Goal: Obtain resource: Obtain resource

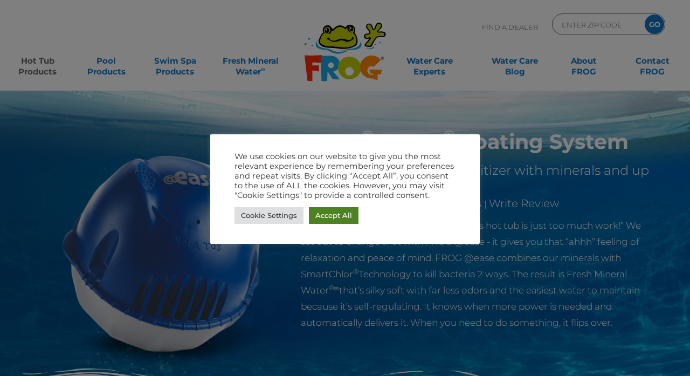
click at [329, 218] on link "Accept All" at bounding box center [334, 215] width 50 height 17
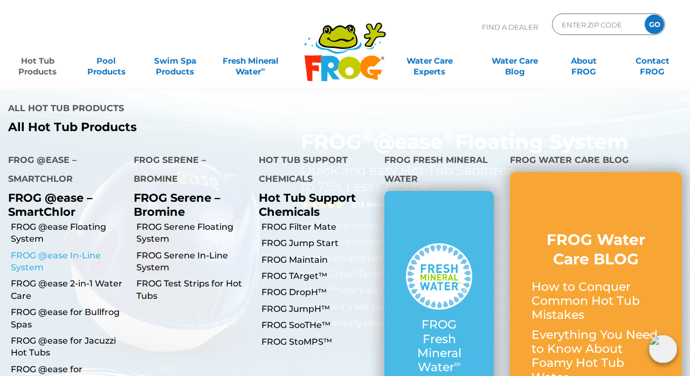
click at [56, 250] on link "FROG @ease In-Line System" at bounding box center [68, 262] width 115 height 24
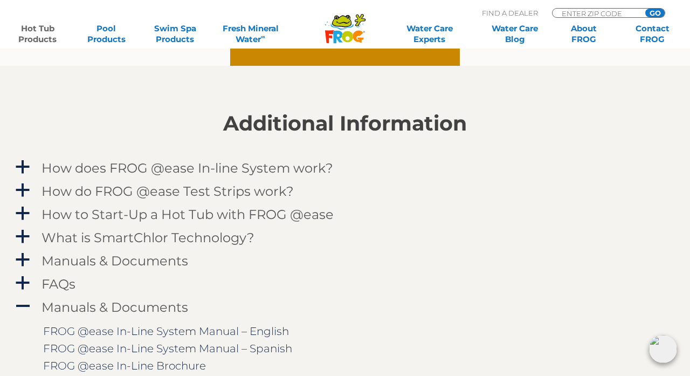
scroll to position [1010, 0]
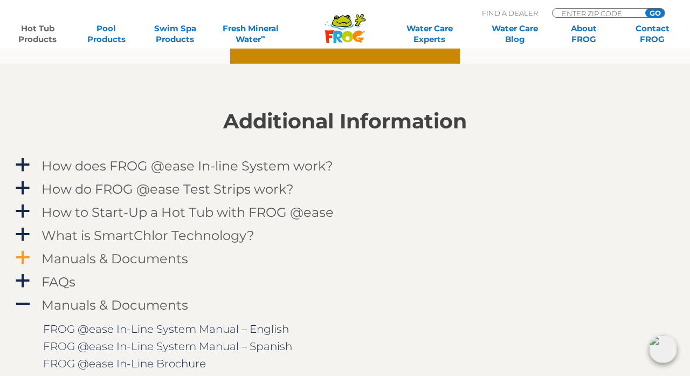
click at [107, 260] on h4 "Manuals & Documents" at bounding box center [114, 258] width 147 height 15
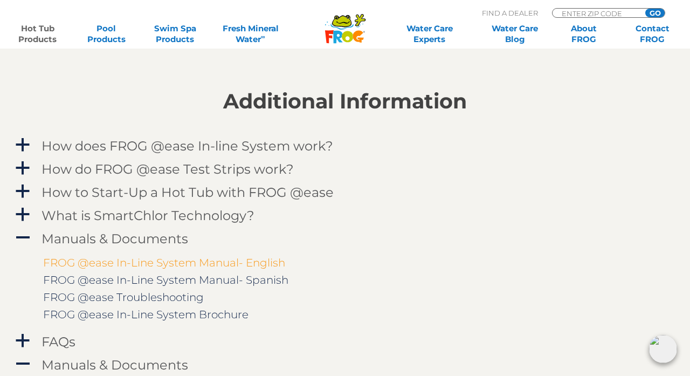
scroll to position [1033, 0]
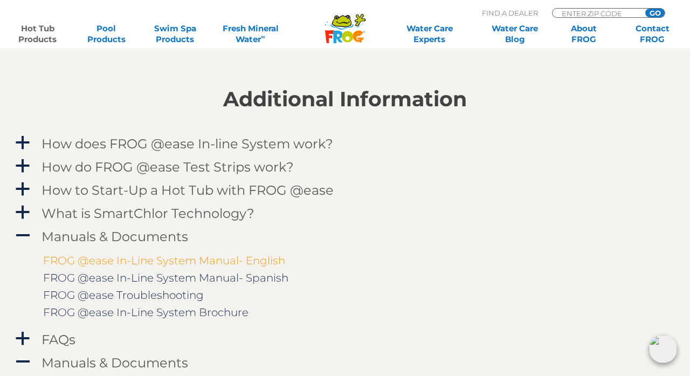
click at [107, 260] on link "FROG @ease In-Line System Manual- English" at bounding box center [164, 260] width 242 height 13
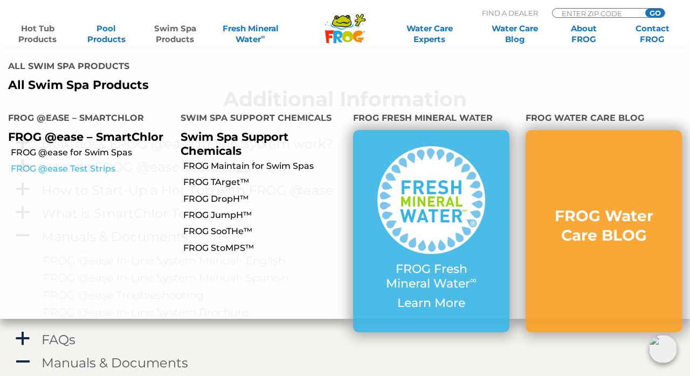
click at [70, 163] on link "FROG @ease Test Strips" at bounding box center [92, 169] width 162 height 12
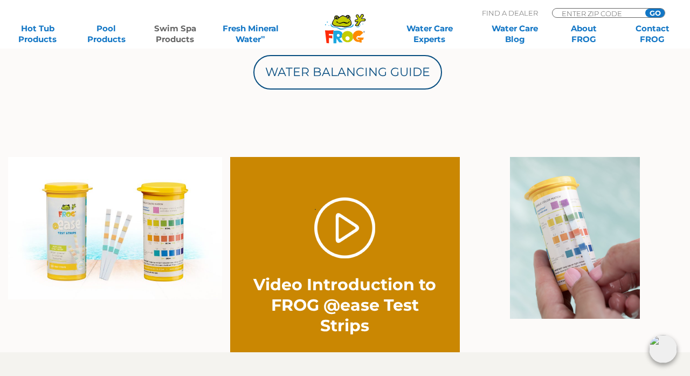
scroll to position [698, 0]
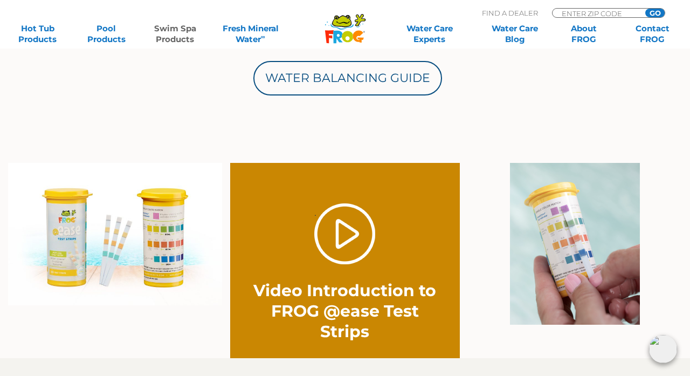
click at [581, 244] on img at bounding box center [575, 244] width 130 height 162
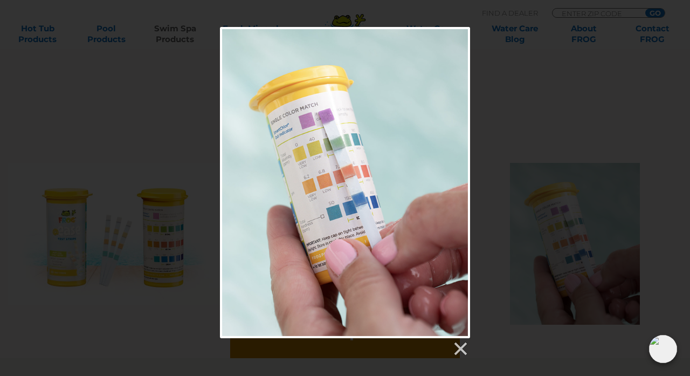
click at [632, 127] on div at bounding box center [345, 192] width 690 height 330
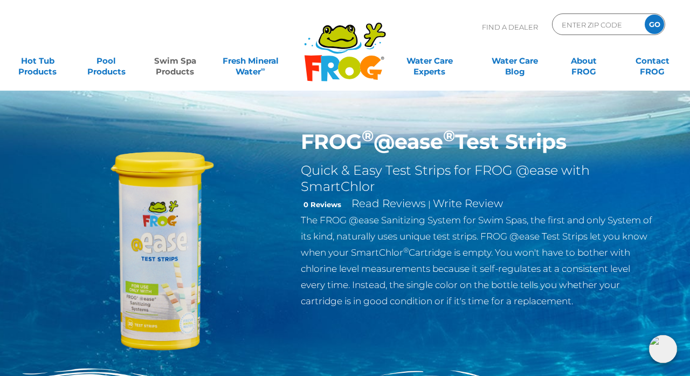
scroll to position [0, 0]
drag, startPoint x: 303, startPoint y: 141, endPoint x: 581, endPoint y: 148, distance: 277.6
click at [581, 148] on h1 "FROG ® @ease ® Test Strips" at bounding box center [477, 141] width 352 height 25
